Goal: Answer question/provide support

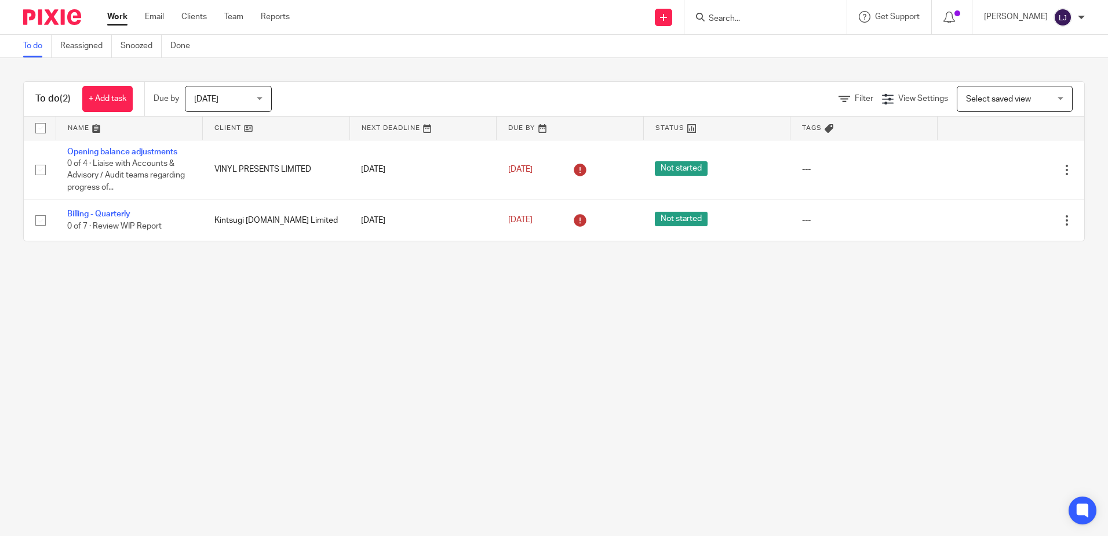
click at [788, 22] on input "Search" at bounding box center [760, 19] width 104 height 10
type input "hm group"
click button "submit" at bounding box center [0, 0] width 0 height 0
click at [788, 41] on link at bounding box center [777, 45] width 144 height 17
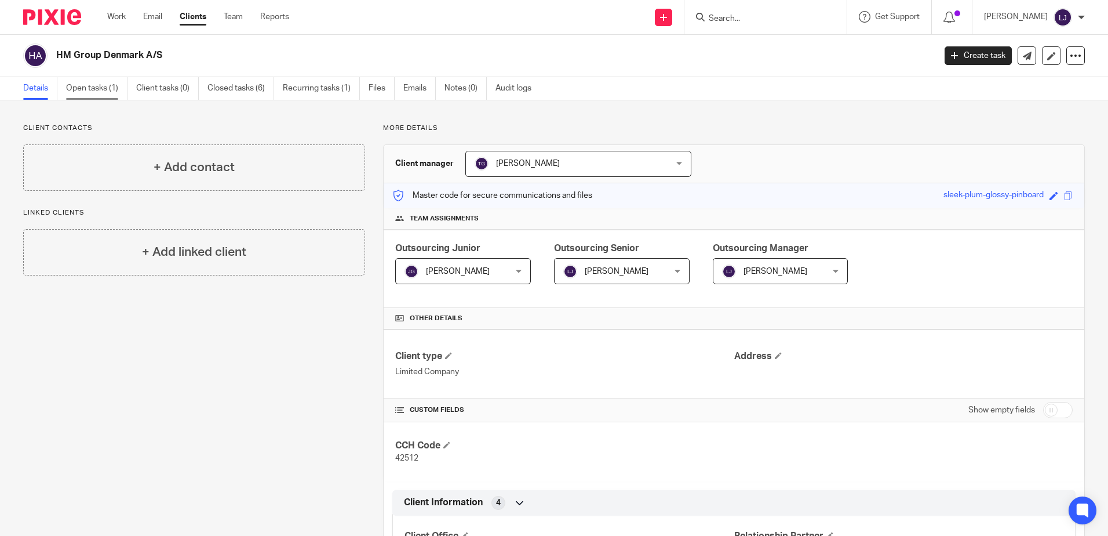
click at [102, 85] on link "Open tasks (1)" at bounding box center [96, 88] width 61 height 23
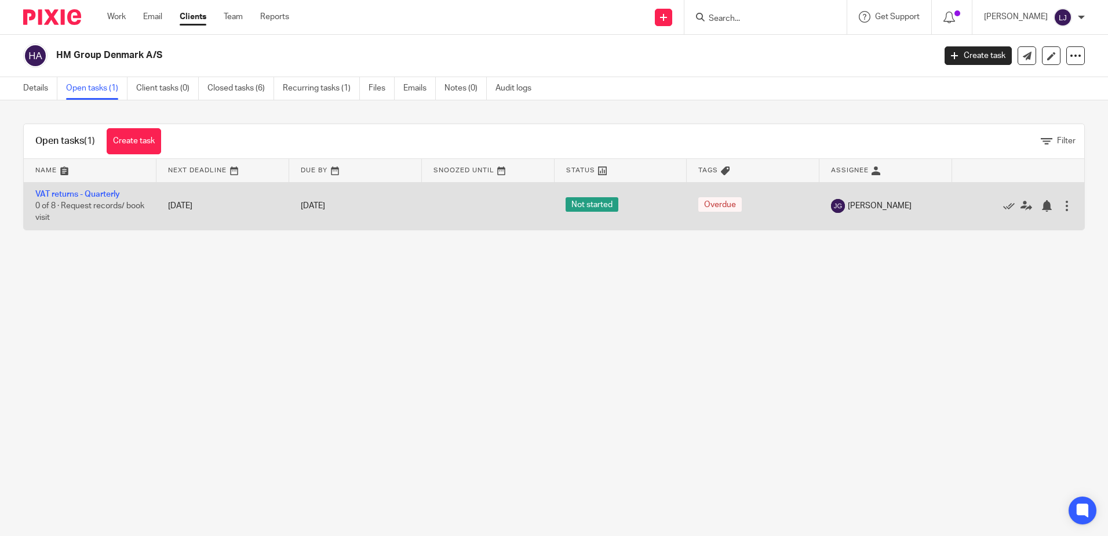
click at [82, 189] on td "VAT returns - Quarterly 0 of 8 · Request records/ book visit" at bounding box center [90, 206] width 133 height 48
click at [81, 194] on link "VAT returns - Quarterly" at bounding box center [77, 194] width 85 height 8
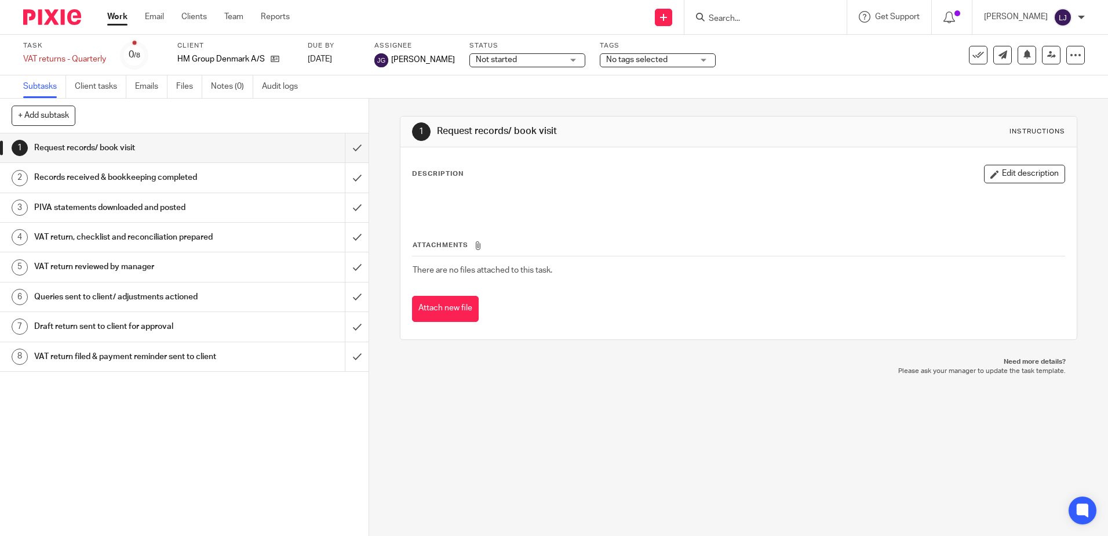
click at [208, 274] on h1 "VAT return reviewed by manager" at bounding box center [133, 266] width 199 height 17
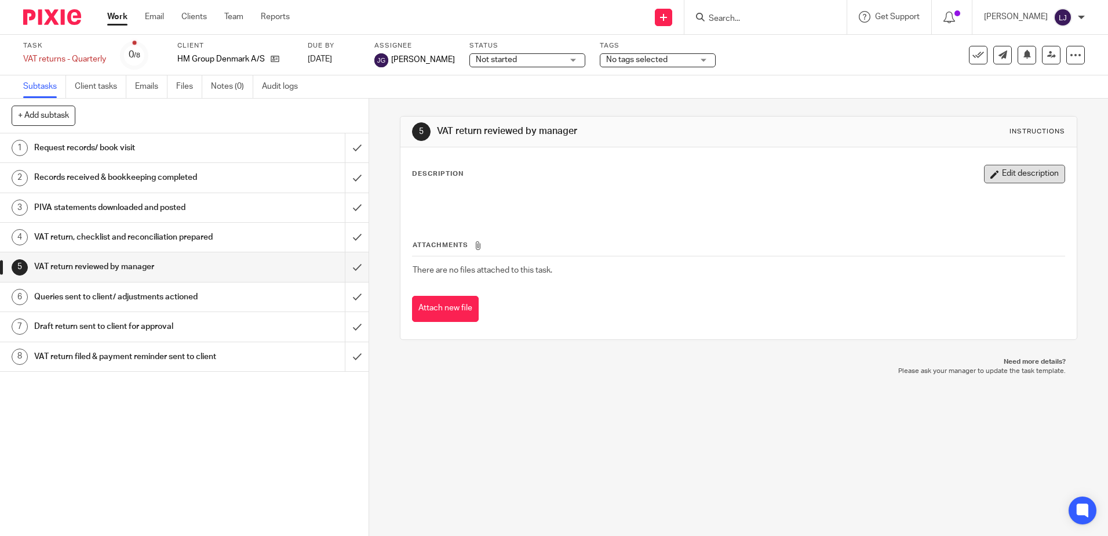
click at [1014, 170] on button "Edit description" at bounding box center [1024, 174] width 81 height 19
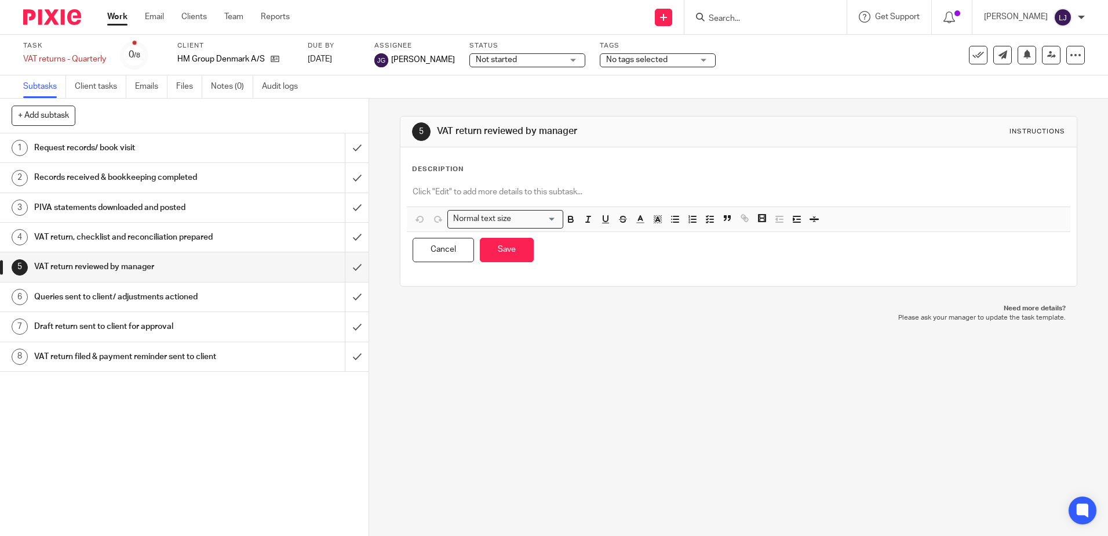
click at [442, 196] on p at bounding box center [739, 192] width 652 height 12
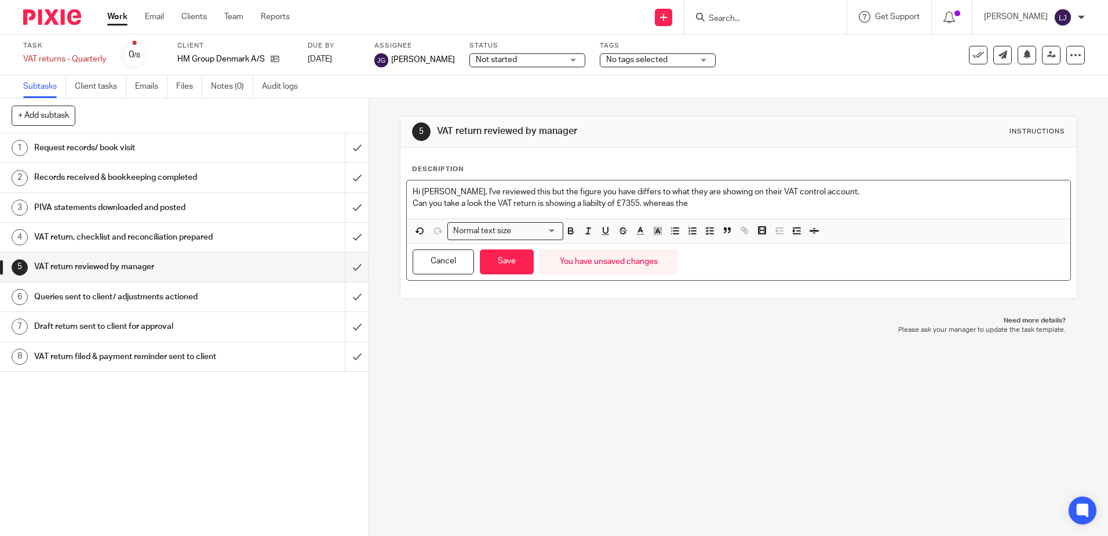
click at [642, 206] on p "Can you take a look the VAT return is showing a liabilty of £7355. whereas the" at bounding box center [739, 204] width 652 height 12
click at [589, 202] on p "Can you take a look the VAT return is showing a liabilty of £7355.235 whereas t…" at bounding box center [739, 204] width 652 height 12
click at [719, 202] on p "Can you take a look the VAT return is showing a liability of £7355.235 whereas …" at bounding box center [739, 204] width 652 height 12
click at [739, 202] on p "Can you take a look the VAT return is showing a liability of £7355.235 whereas …" at bounding box center [739, 204] width 652 height 12
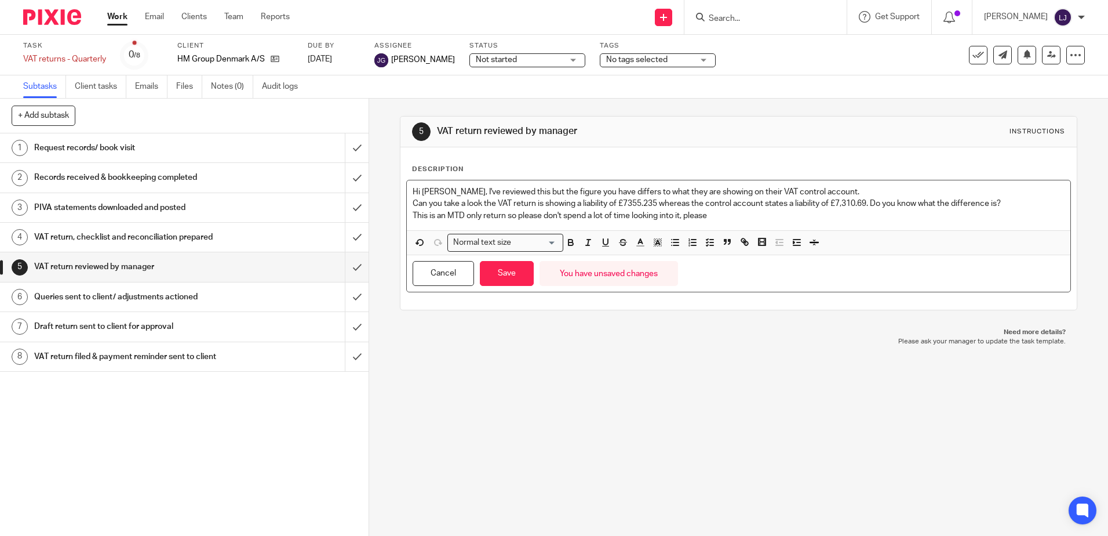
drag, startPoint x: 717, startPoint y: 213, endPoint x: 439, endPoint y: 195, distance: 278.2
click at [439, 195] on div "Hi [PERSON_NAME], I've reviewed this but the figure you have differs to what th…" at bounding box center [738, 205] width 663 height 50
copy div "I've reviewed this but the figure you have differs to what they are showing on …"
click at [722, 212] on p "This is an MTD only return so please don't spend a lot of time looking into it,…" at bounding box center [739, 216] width 652 height 12
drag, startPoint x: 724, startPoint y: 213, endPoint x: 409, endPoint y: 206, distance: 314.8
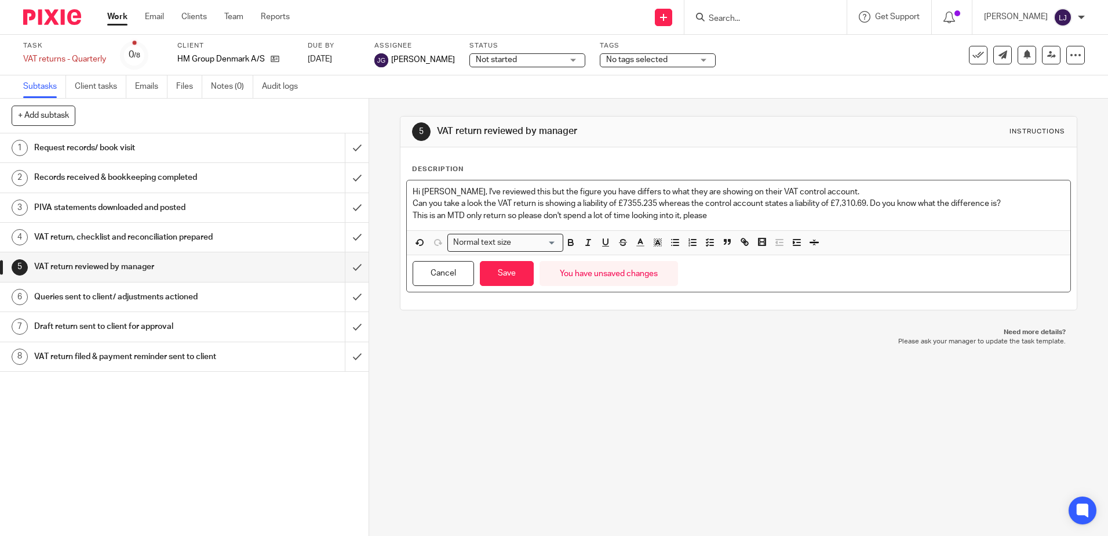
click at [409, 208] on div "Hi [PERSON_NAME], I've reviewed this but the figure you have differs to what th…" at bounding box center [738, 205] width 663 height 50
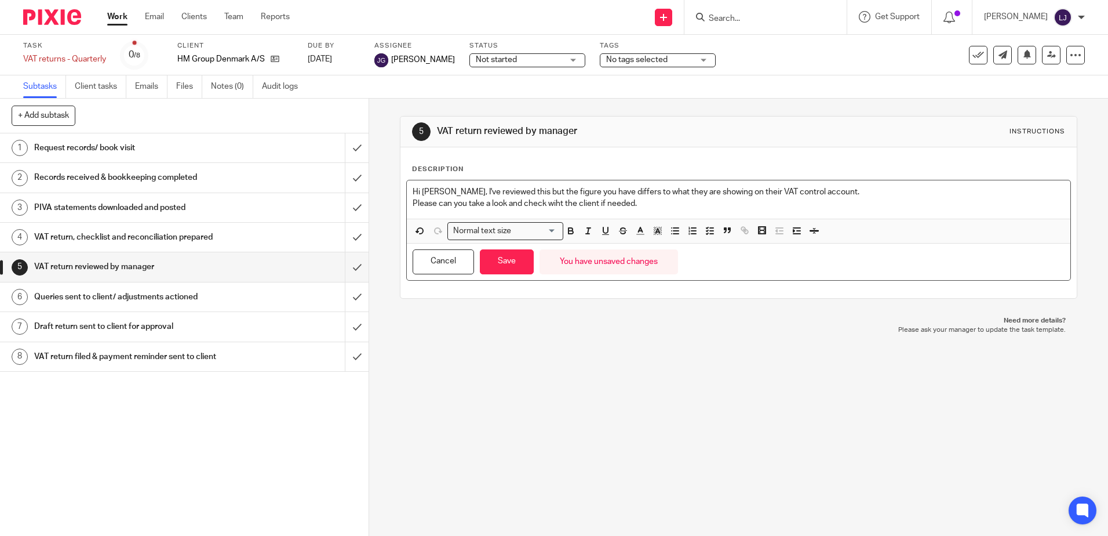
click at [554, 202] on p "Please can you take a look and check wiht the client if needed." at bounding box center [739, 204] width 652 height 12
click at [653, 209] on p "Please can you take a look and check with the client if needed." at bounding box center [739, 204] width 652 height 12
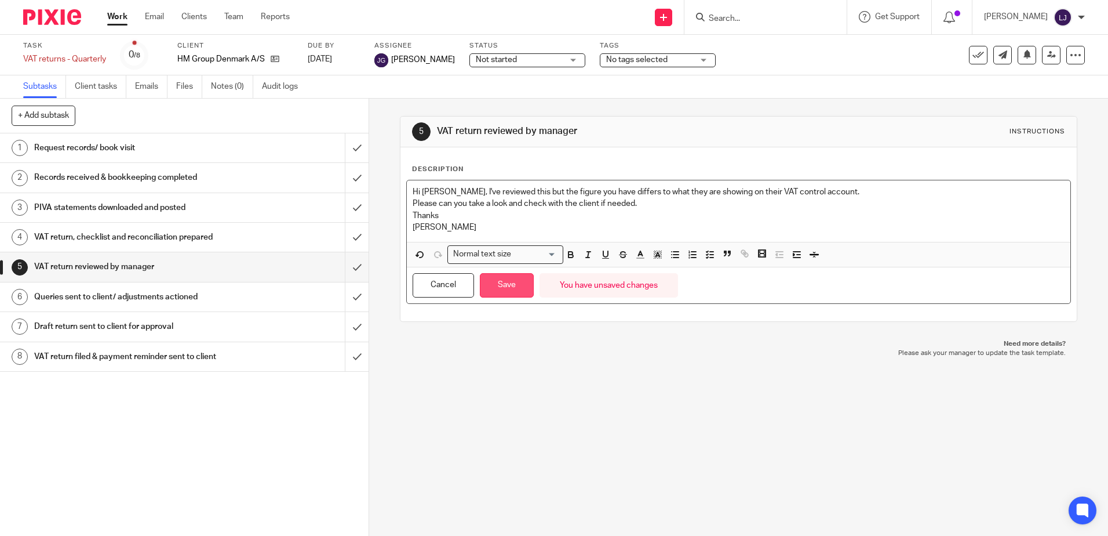
click at [499, 278] on button "Save" at bounding box center [507, 285] width 54 height 25
